Goal: Find specific page/section: Find specific page/section

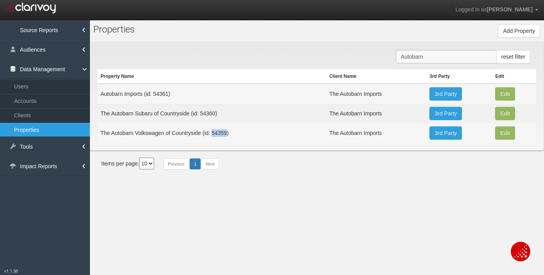
click at [426, 62] on input "Autobarn" at bounding box center [445, 56] width 101 height 13
click at [426, 60] on input "Autobarn" at bounding box center [445, 56] width 101 height 13
paste input "50400"
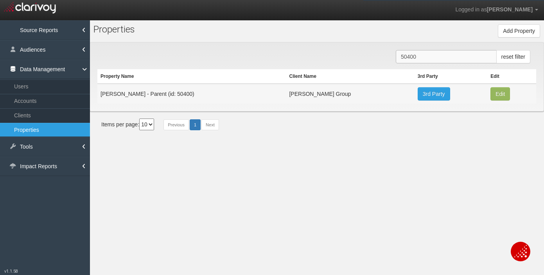
click at [407, 55] on input "50400" at bounding box center [445, 56] width 101 height 13
paste input "4367"
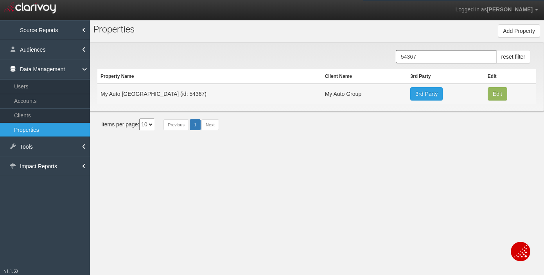
click at [163, 97] on td "My Auto [GEOGRAPHIC_DATA] (id: 54367)" at bounding box center [209, 94] width 224 height 20
copy tr "My Auto [GEOGRAPHIC_DATA] (id: 54367)"
click at [172, 94] on td "My Auto [GEOGRAPHIC_DATA] (id: 54367)" at bounding box center [209, 94] width 224 height 20
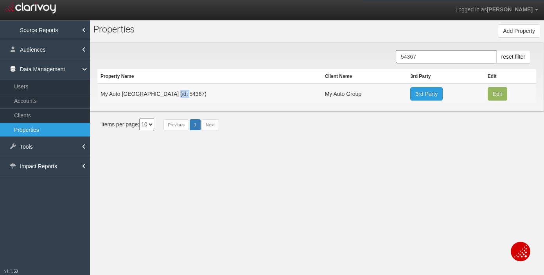
click at [172, 94] on td "My Auto [GEOGRAPHIC_DATA] (id: 54367)" at bounding box center [209, 94] width 224 height 20
click at [436, 54] on input "54367" at bounding box center [445, 56] width 101 height 13
paste input "3940"
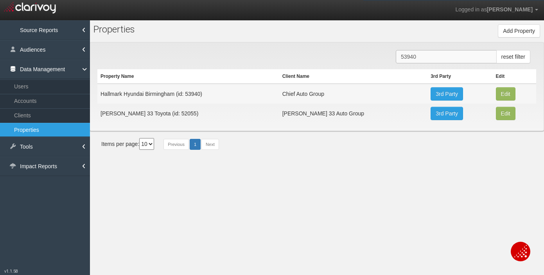
click at [421, 57] on input "53940" at bounding box center [445, 56] width 101 height 13
paste input "2911"
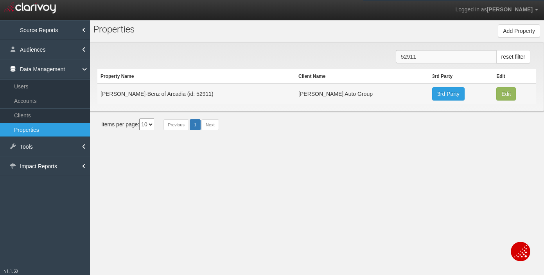
click at [408, 57] on input "52911" at bounding box center [445, 56] width 101 height 13
paste input "3709"
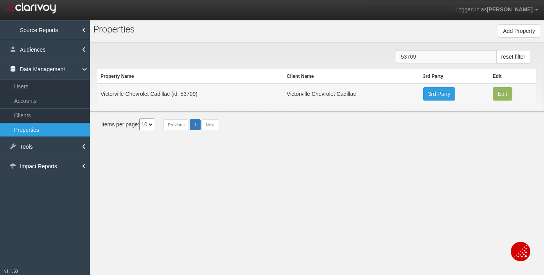
type input "53709"
